Goal: Task Accomplishment & Management: Manage account settings

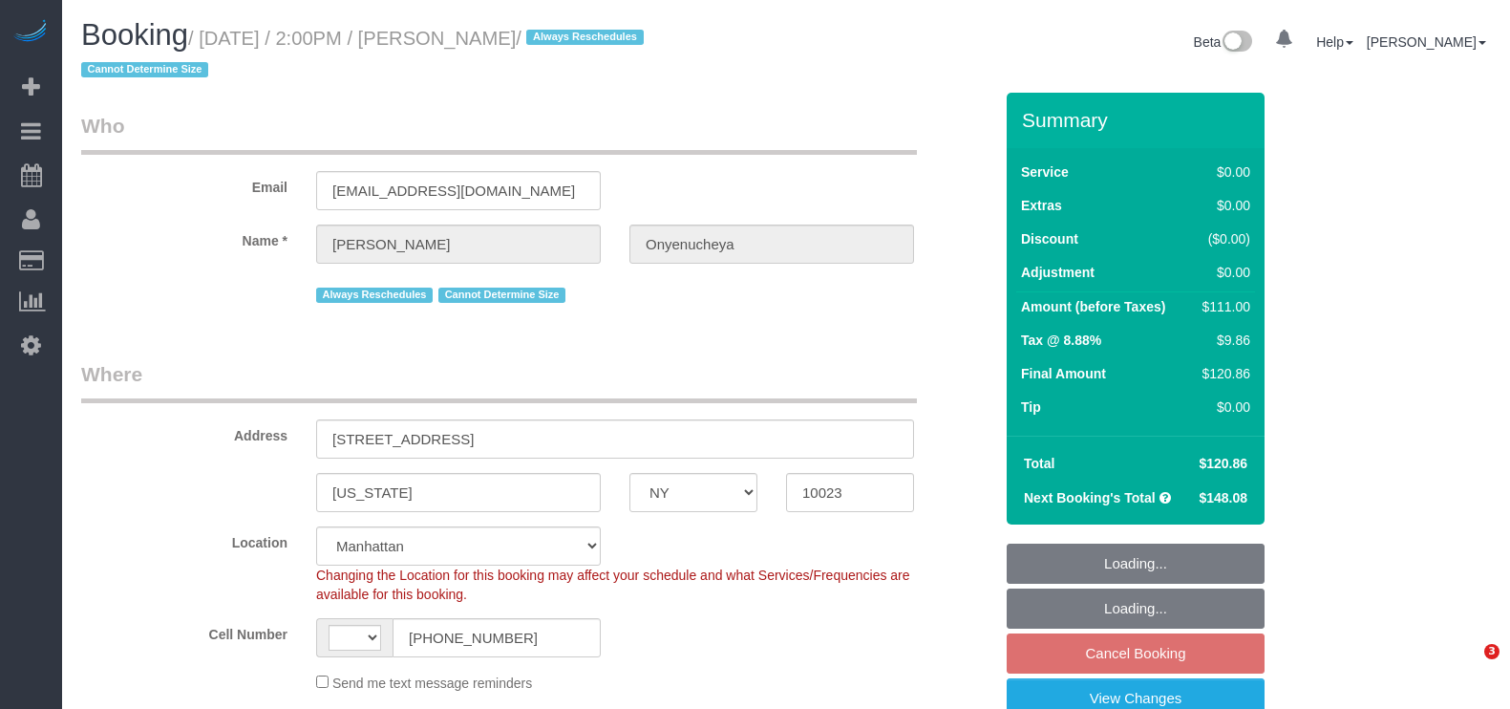
select select "NY"
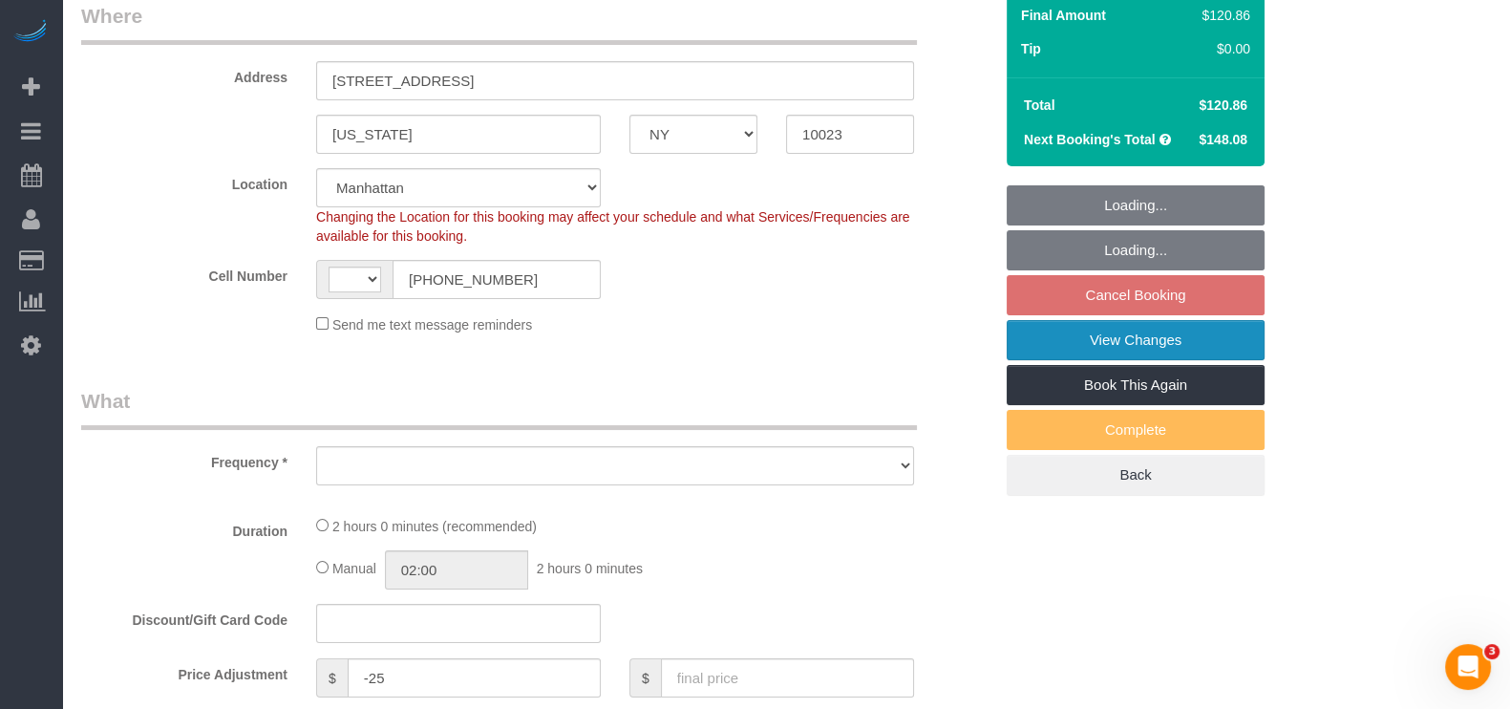
select select "string:[GEOGRAPHIC_DATA]"
select select "1"
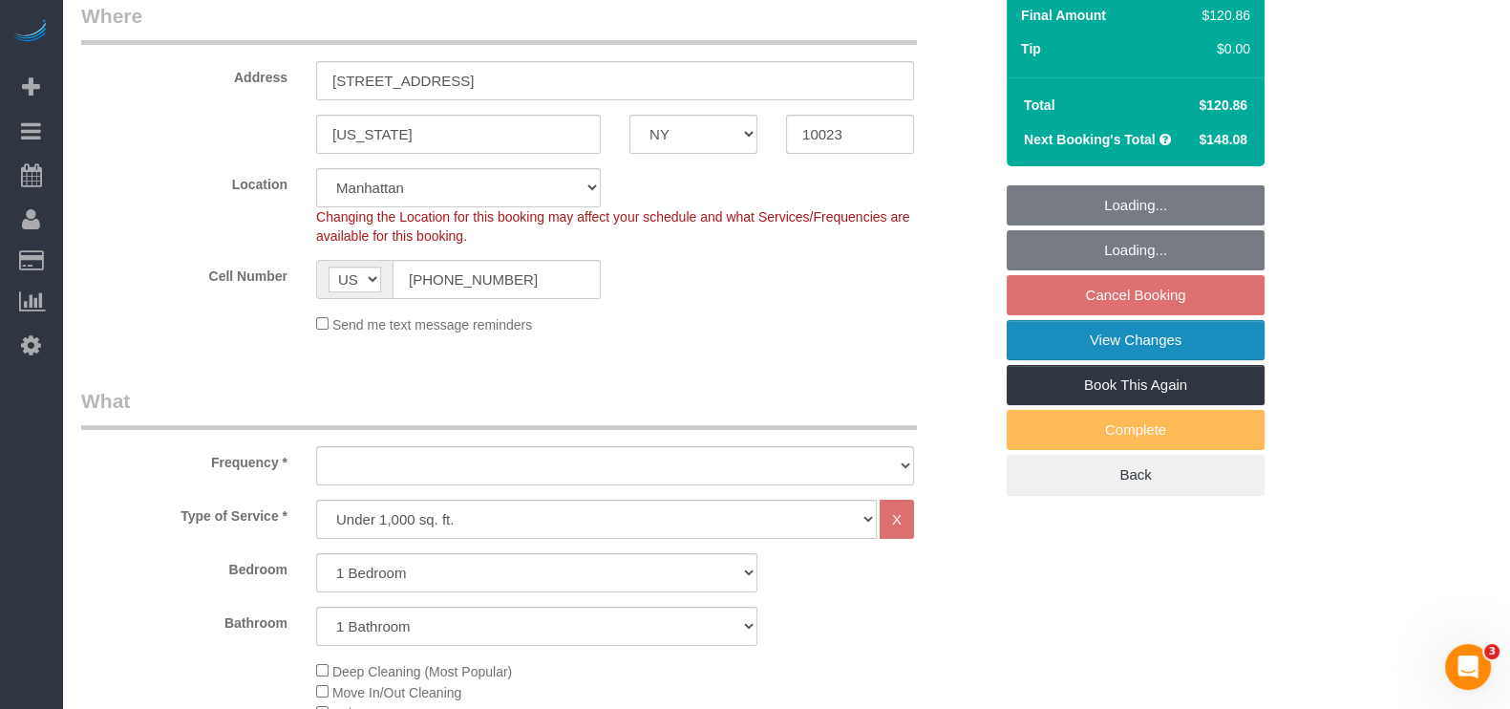
select select "object:775"
select select "spot7"
select select "number:89"
select select "number:90"
select select "number:15"
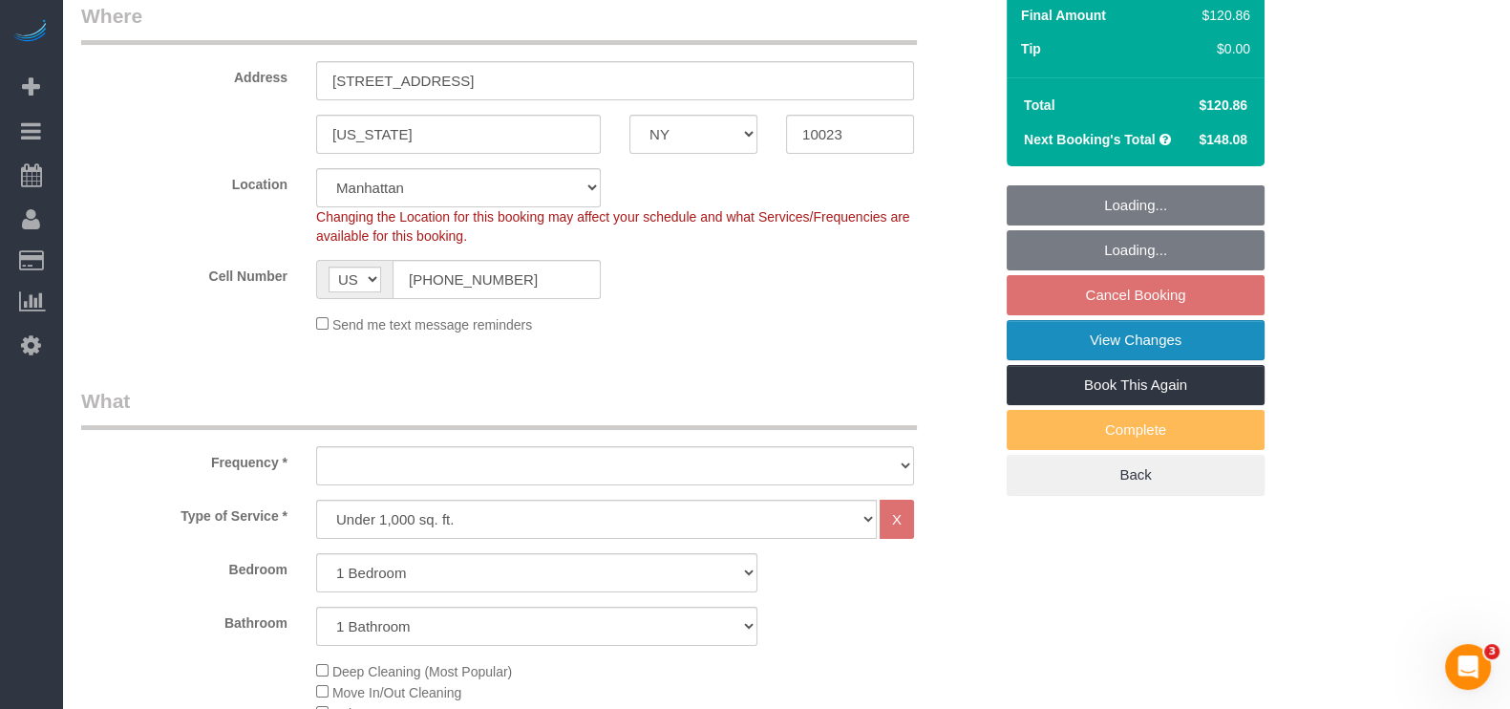
select select "number:5"
click at [1169, 320] on link "View Changes" at bounding box center [1136, 340] width 258 height 40
select select "string:stripe-pm_1PnktZ4VGloSiKo7Ktd3QMsw"
select select "1"
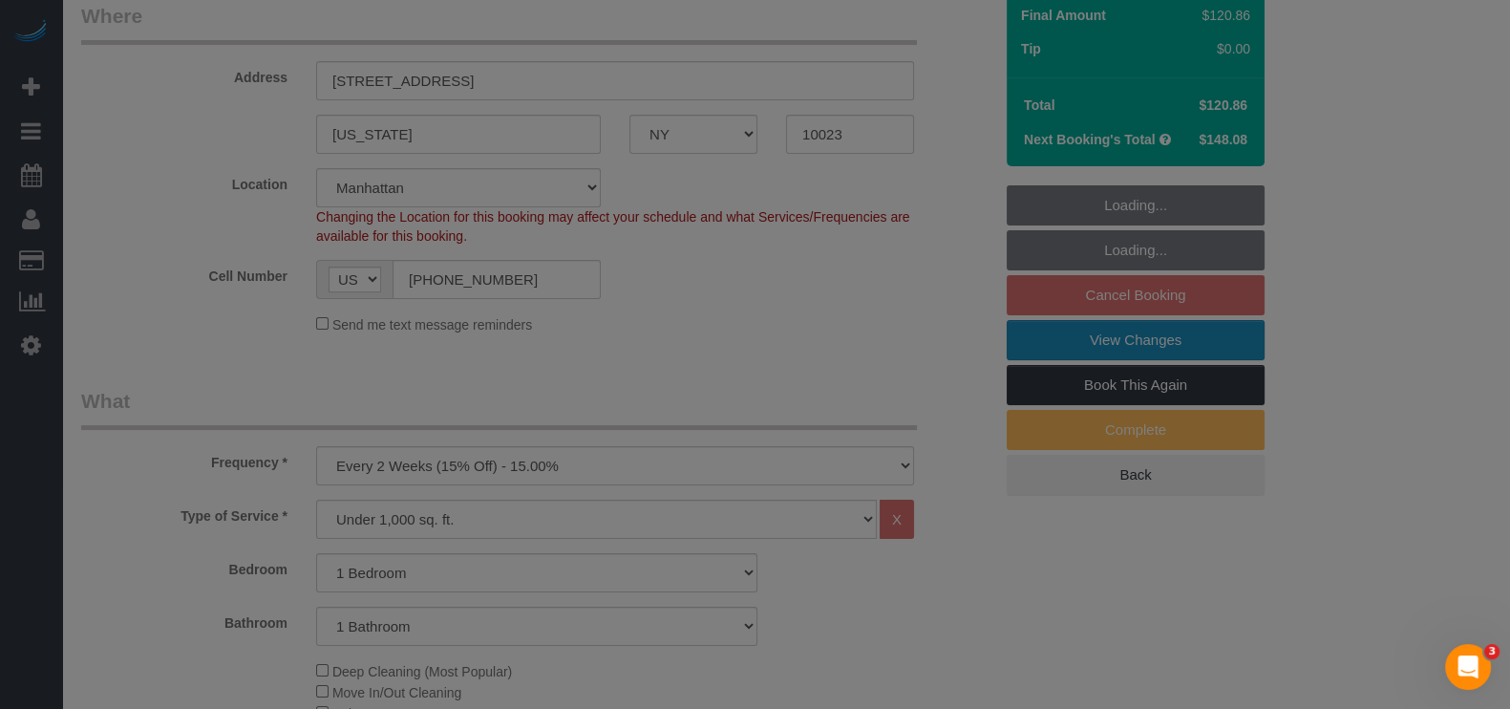
select select "object:1402"
